Goal: Information Seeking & Learning: Learn about a topic

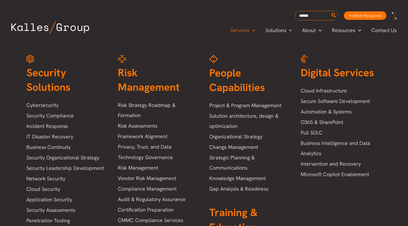
click at [376, 46] on div "Security Solutions Cybersecurity Security Compliance Incident Response IT Disas…" at bounding box center [203, 168] width 376 height 250
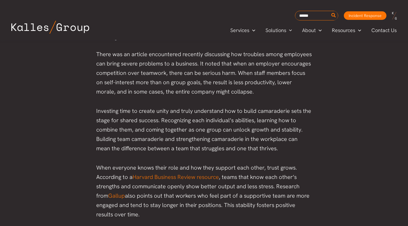
click at [155, 16] on div "Search for: Incident Response Incident Response" at bounding box center [277, 16] width 249 height 10
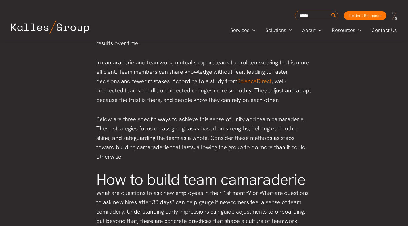
scroll to position [448, 0]
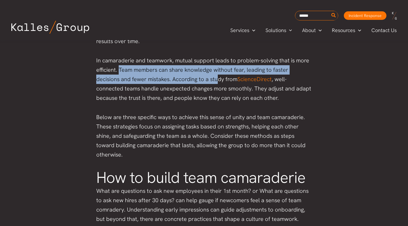
drag, startPoint x: 119, startPoint y: 69, endPoint x: 194, endPoint y: 75, distance: 74.9
click at [194, 75] on p "In camaraderie and teamwork, mutual support leads to problem-solving that is mo…" at bounding box center [204, 79] width 216 height 47
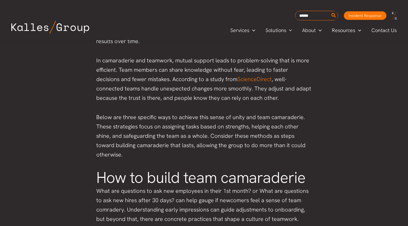
click at [152, 87] on p "In camaraderie and teamwork, mutual support leads to problem-solving that is mo…" at bounding box center [204, 79] width 216 height 47
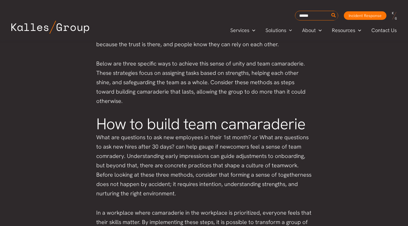
scroll to position [503, 0]
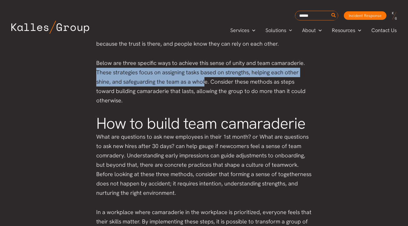
drag, startPoint x: 204, startPoint y: 82, endPoint x: 94, endPoint y: 75, distance: 110.0
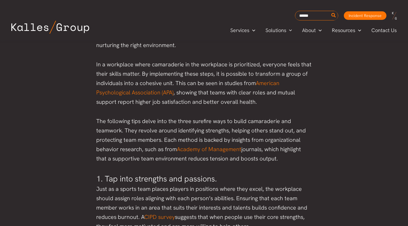
scroll to position [651, 0]
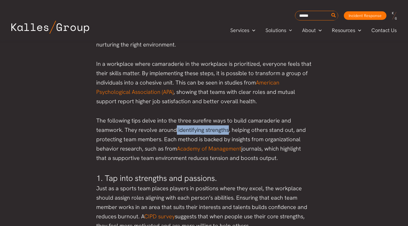
drag, startPoint x: 176, startPoint y: 121, endPoint x: 227, endPoint y: 121, distance: 51.3
click at [227, 121] on p "The following tips delve into the three surefire ways to build camaraderie and …" at bounding box center [204, 139] width 216 height 47
copy p "identifying strengths"
drag, startPoint x: 291, startPoint y: 121, endPoint x: 267, endPoint y: 120, distance: 24.1
click at [267, 120] on p "The following tips delve into the three surefire ways to build camaraderie and …" at bounding box center [204, 139] width 216 height 47
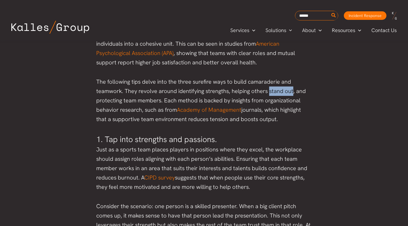
scroll to position [688, 0]
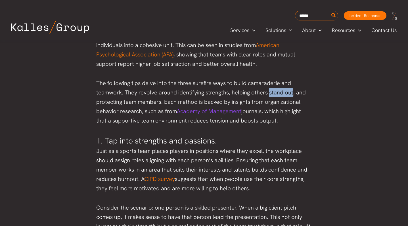
click at [231, 108] on link "Academy of Management" at bounding box center [209, 111] width 64 height 7
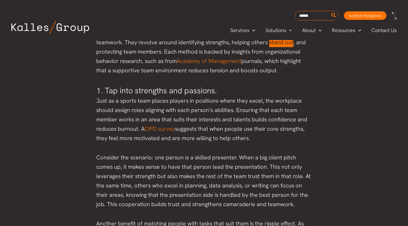
scroll to position [741, 0]
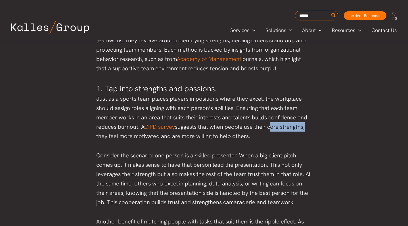
drag, startPoint x: 305, startPoint y: 119, endPoint x: 269, endPoint y: 117, distance: 36.0
click at [269, 117] on p "Just as a sports team places players in positions where they excel, the workpla…" at bounding box center [204, 117] width 216 height 47
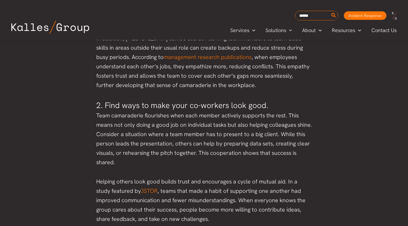
scroll to position [1056, 0]
